Goal: Information Seeking & Learning: Understand process/instructions

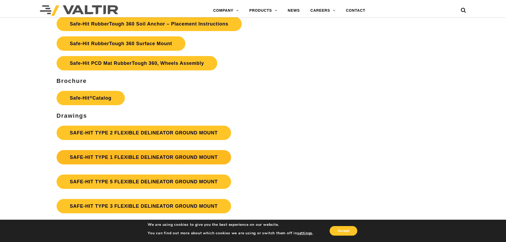
scroll to position [1380, 0]
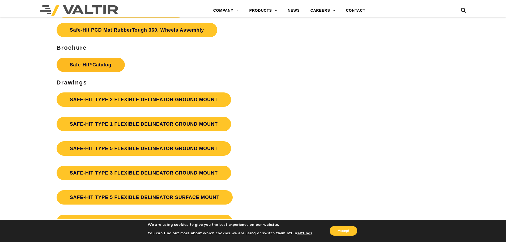
click at [94, 63] on link "Safe-Hit ® Catalog" at bounding box center [91, 65] width 68 height 14
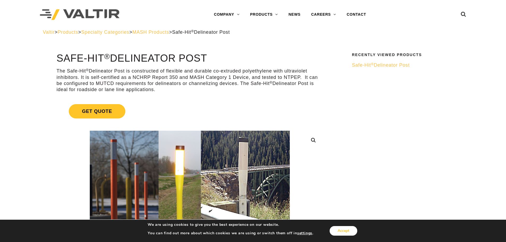
click at [343, 229] on button "Accept" at bounding box center [343, 231] width 28 height 10
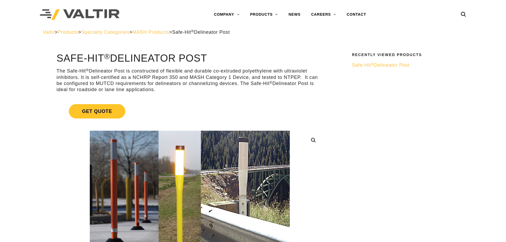
drag, startPoint x: 96, startPoint y: 0, endPoint x: 400, endPoint y: 35, distance: 305.4
click at [400, 35] on div "Valtir > Products > Specialty Categories > MASH Products > Safe-Hit ® Delineato…" at bounding box center [253, 32] width 420 height 6
click at [321, 13] on link "CAREERS" at bounding box center [324, 14] width 36 height 11
drag, startPoint x: 53, startPoint y: 54, endPoint x: 104, endPoint y: 58, distance: 51.1
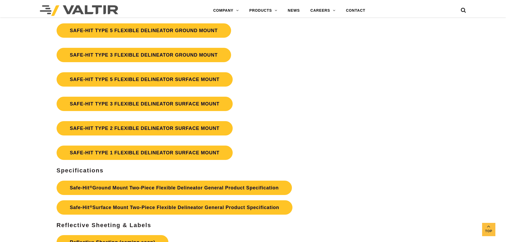
scroll to position [1593, 0]
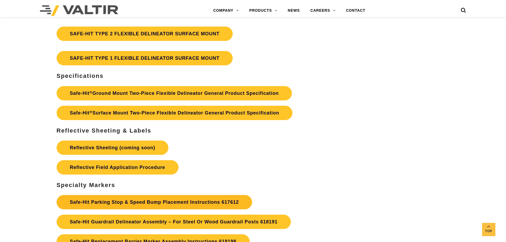
click at [121, 207] on link "Safe-Hit Parking Stop & Speed Bump Placement Instructions 617612" at bounding box center [154, 202] width 195 height 14
